Goal: Transaction & Acquisition: Purchase product/service

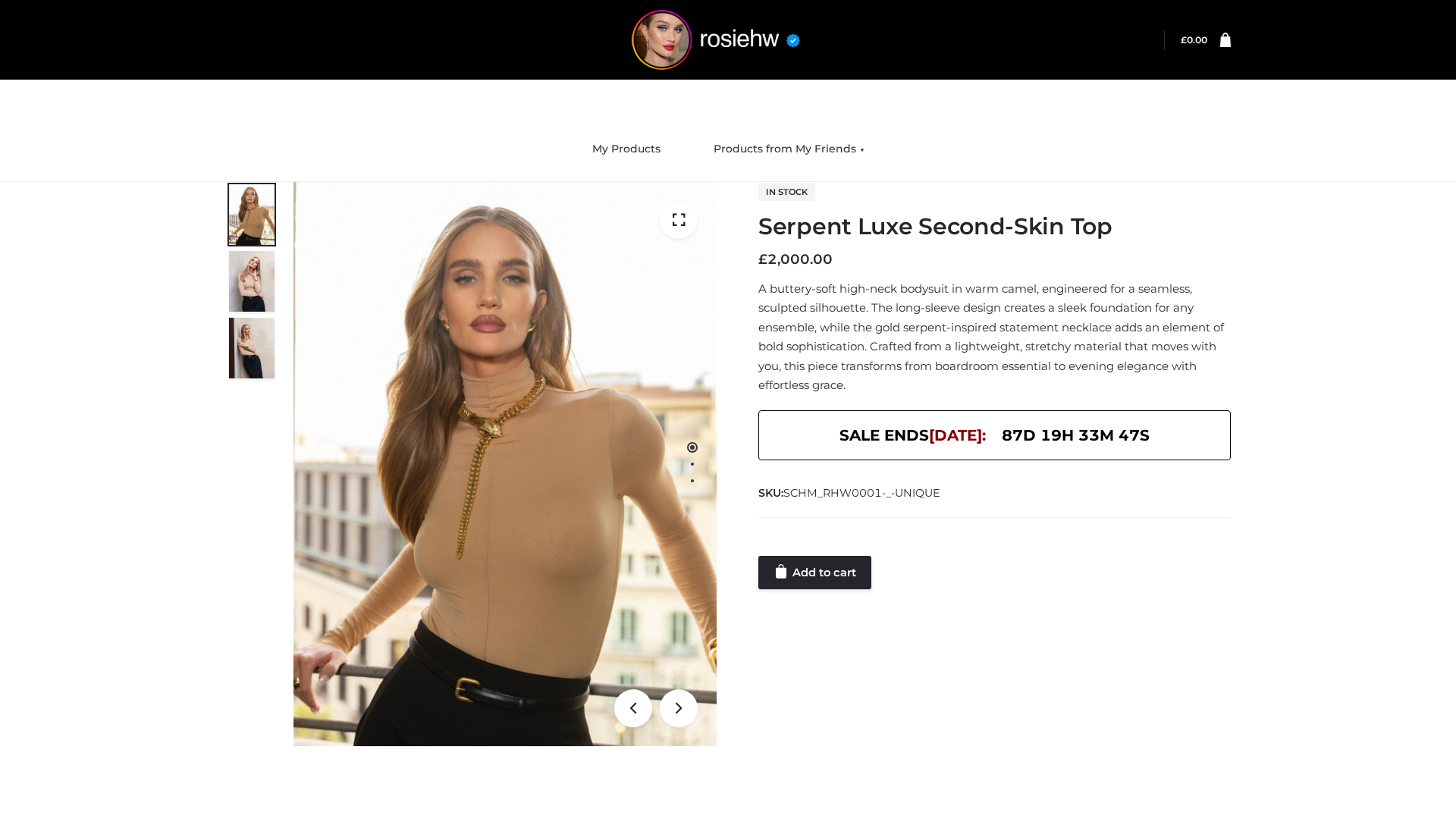
click at [816, 573] on link "Add to cart" at bounding box center [815, 573] width 113 height 34
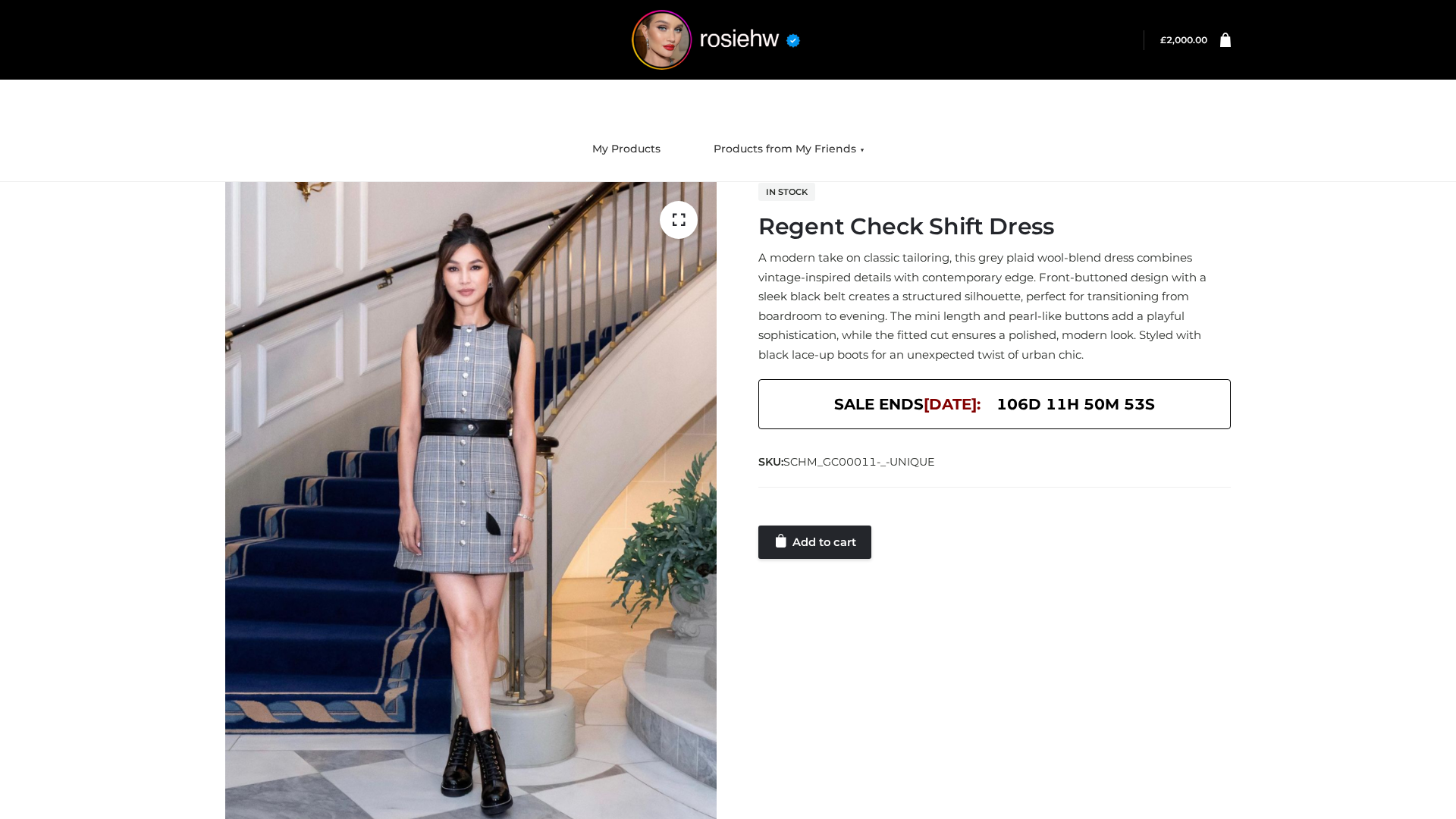
click at [816, 542] on link "Add to cart" at bounding box center [815, 543] width 113 height 34
